Goal: Obtain resource: Download file/media

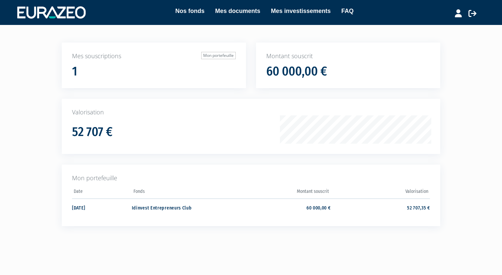
scroll to position [35, 0]
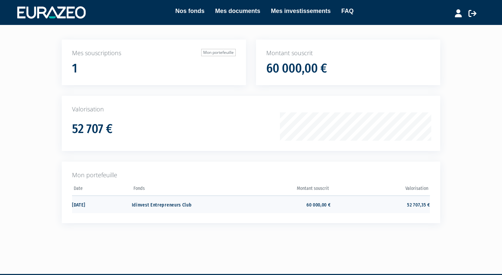
click at [177, 203] on td "Idinvest Entrepreneurs Club" at bounding box center [181, 204] width 99 height 18
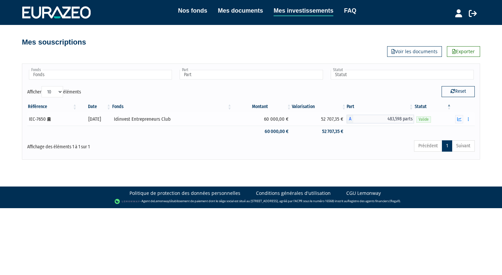
click at [44, 120] on div "IEC-7650 [Français] Personne morale" at bounding box center [52, 119] width 46 height 7
click at [129, 119] on div "Idinvest Entrepreneurs Club" at bounding box center [172, 119] width 116 height 7
click at [143, 119] on div "Idinvest Entrepreneurs Club" at bounding box center [172, 119] width 116 height 7
click at [186, 11] on link "Nos fonds" at bounding box center [192, 10] width 29 height 9
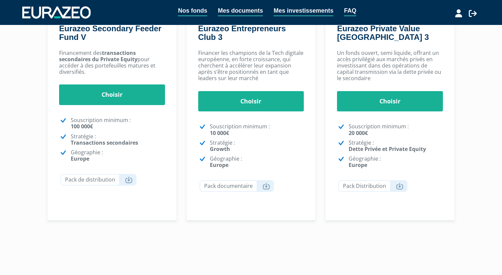
scroll to position [168, 0]
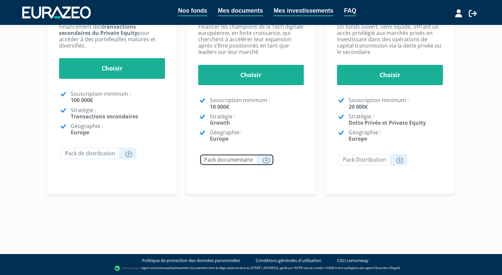
click at [239, 156] on link "Pack documentaire" at bounding box center [237, 160] width 74 height 12
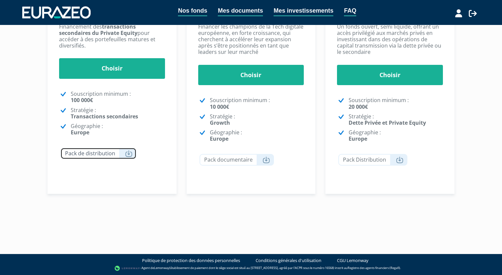
click at [92, 154] on link "Pack de distribution" at bounding box center [98, 153] width 76 height 12
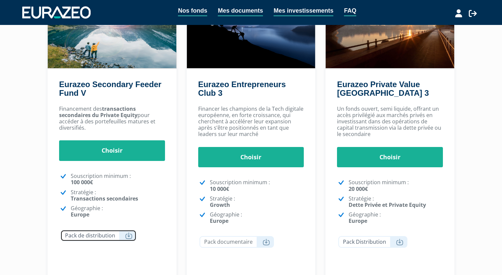
scroll to position [124, 0]
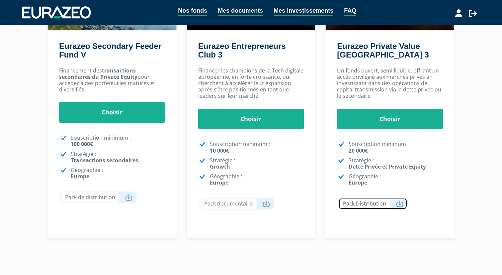
click at [371, 201] on link "Pack Distribution" at bounding box center [372, 204] width 69 height 12
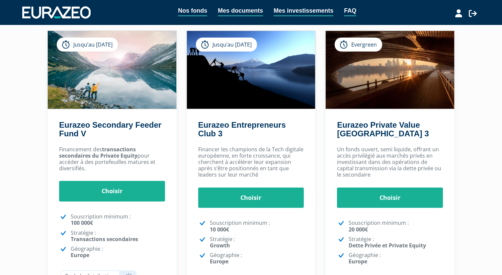
scroll to position [0, 0]
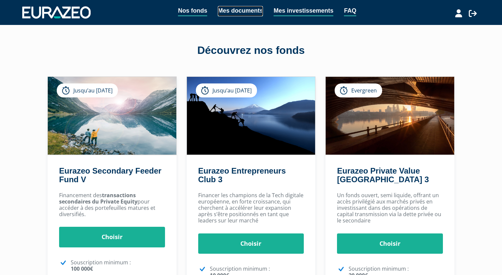
click at [246, 12] on link "Mes documents" at bounding box center [240, 11] width 45 height 10
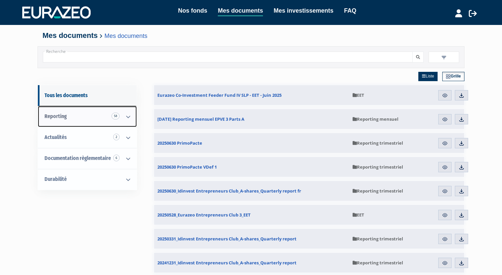
click at [127, 116] on icon at bounding box center [128, 116] width 17 height 21
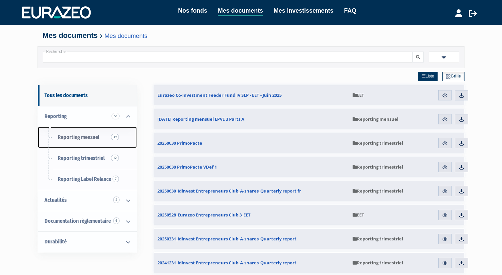
click at [97, 139] on span "Reporting mensuel 39" at bounding box center [78, 137] width 41 height 6
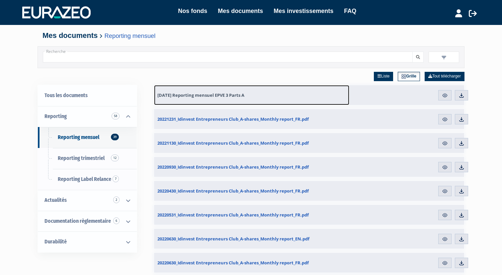
click at [214, 95] on span "[DATE] Reporting mensuel EPVE 3 Parts A" at bounding box center [200, 95] width 87 height 6
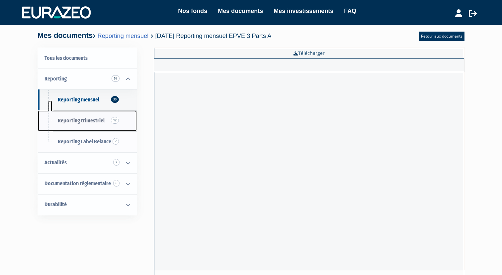
click at [82, 120] on span "Reporting trimestriel 12" at bounding box center [81, 120] width 47 height 6
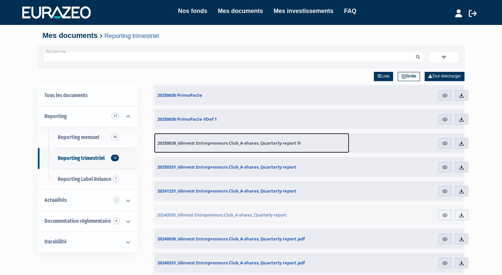
click at [305, 144] on link "20250630_Idinvest Entrepreneurs Club_A-shares_Quarterly report fr" at bounding box center [251, 143] width 195 height 20
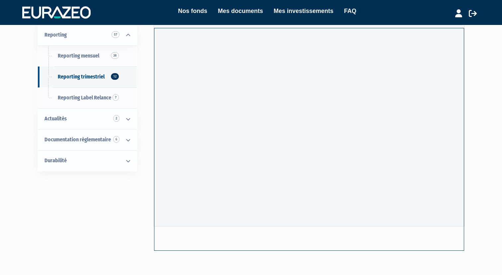
scroll to position [85, 0]
